Goal: Check status: Check status

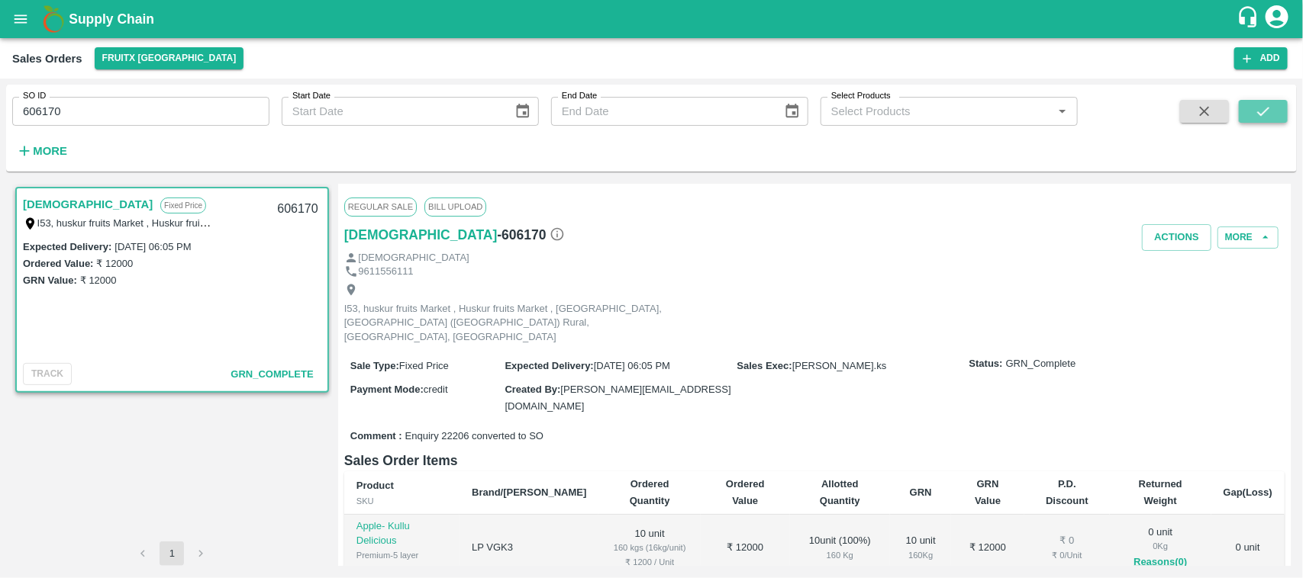
click at [1273, 104] on button "submit" at bounding box center [1263, 111] width 49 height 23
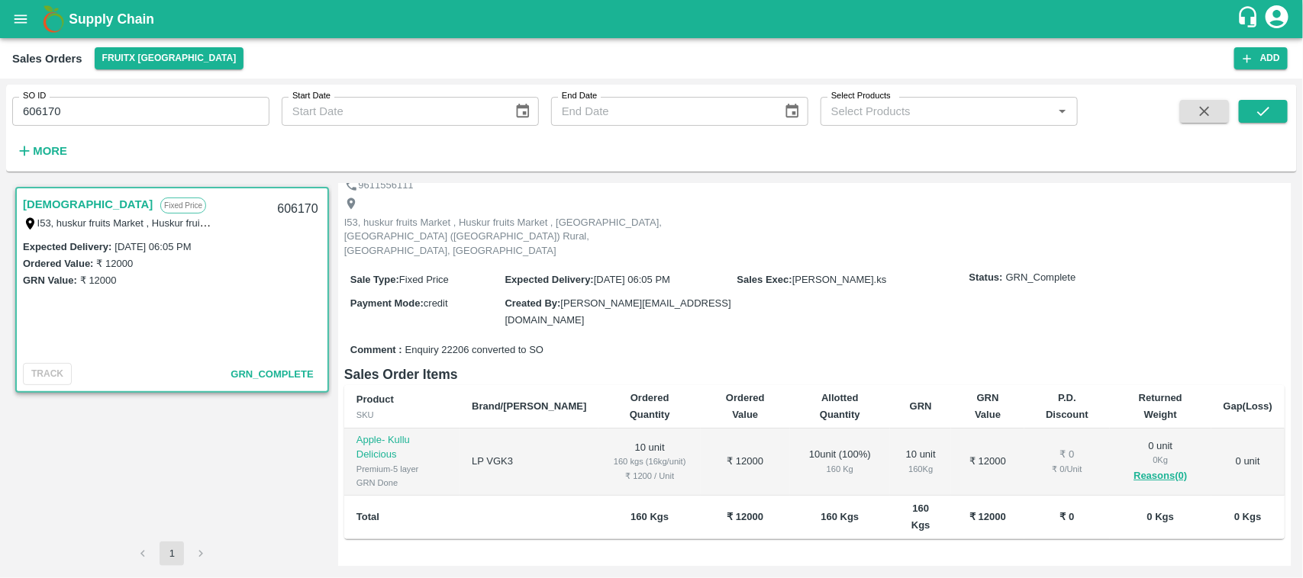
scroll to position [89, 0]
click at [62, 202] on link "[DEMOGRAPHIC_DATA]" at bounding box center [88, 205] width 130 height 20
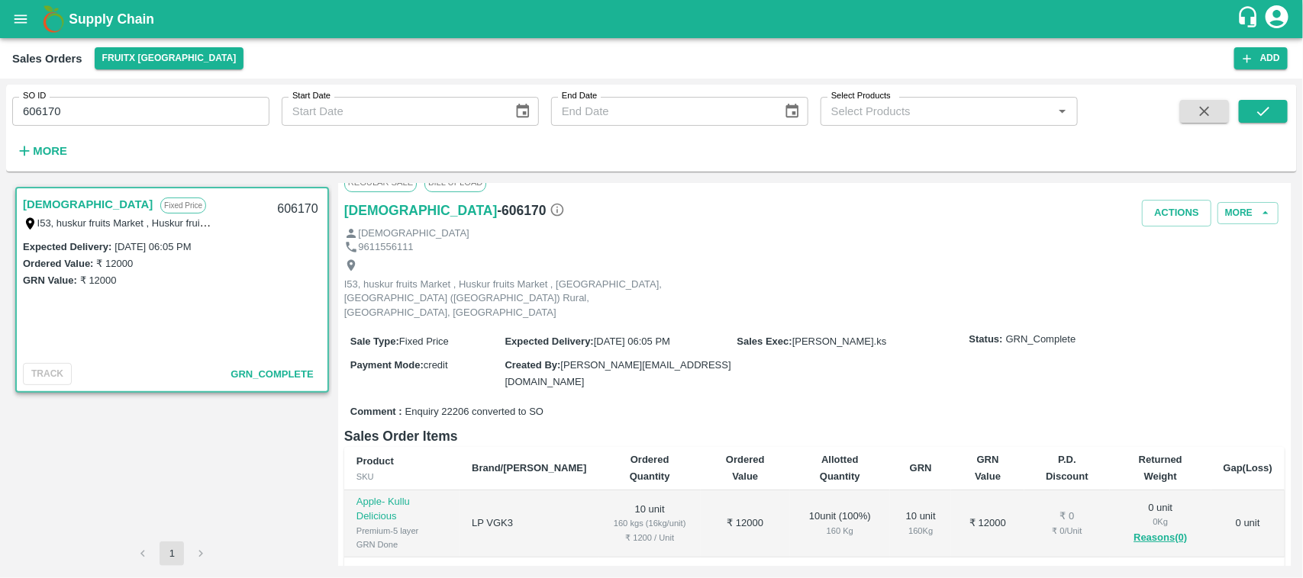
scroll to position [0, 0]
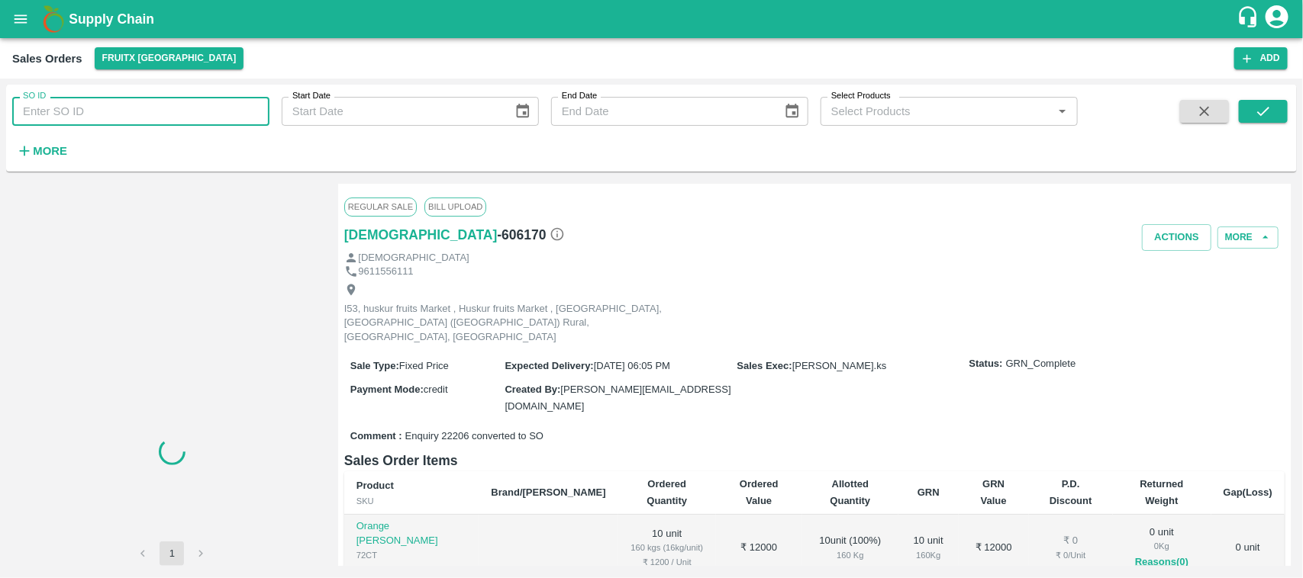
click at [138, 111] on input "SO ID" at bounding box center [140, 111] width 257 height 29
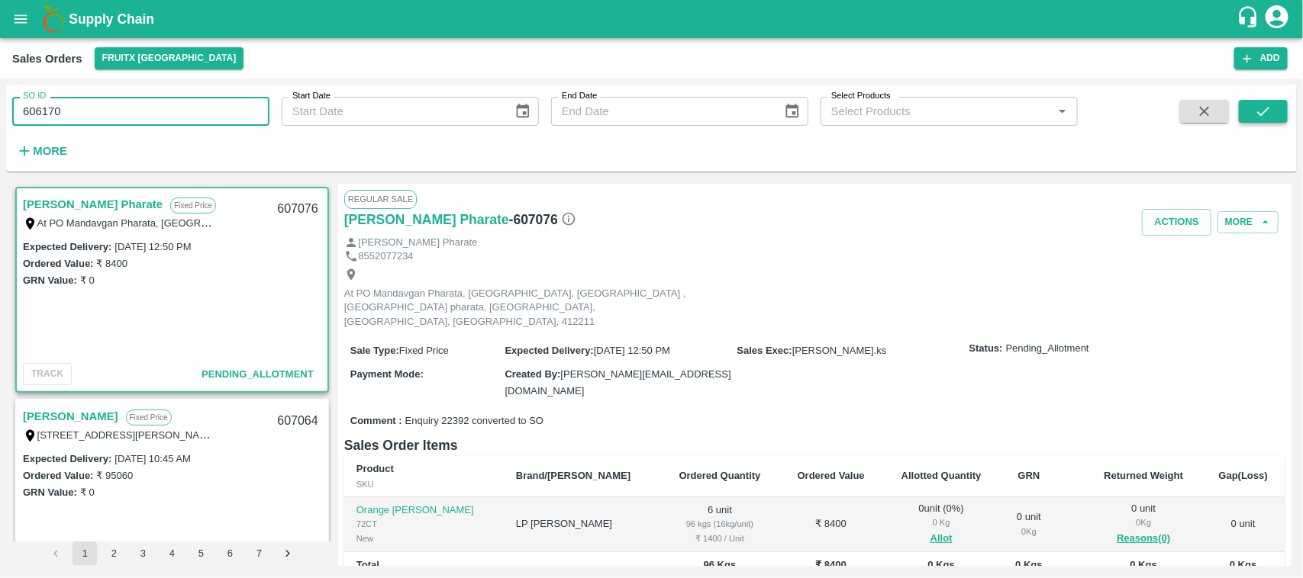
type input "606170"
click at [1262, 104] on icon "submit" at bounding box center [1263, 111] width 17 height 17
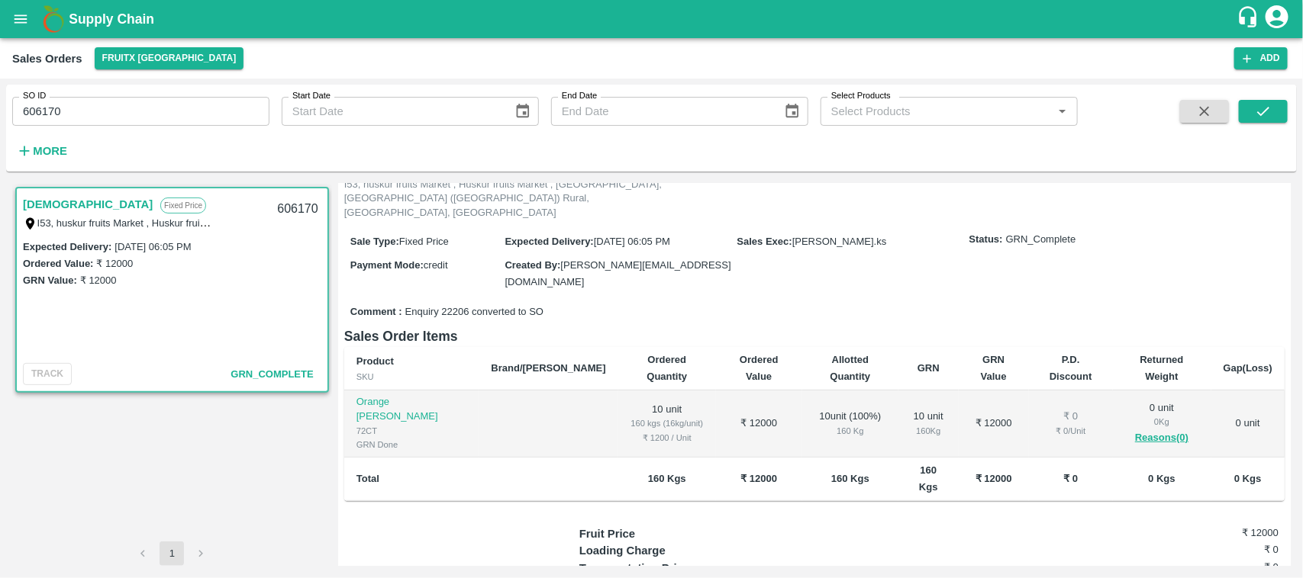
scroll to position [117, 0]
